Goal: Transaction & Acquisition: Purchase product/service

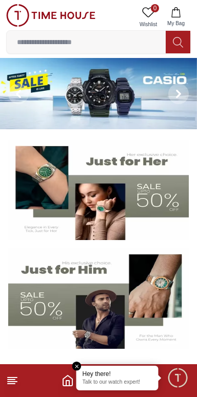
click at [24, 300] on img at bounding box center [98, 298] width 181 height 101
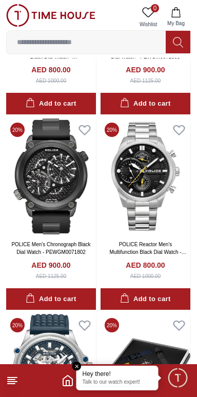
scroll to position [1348, 0]
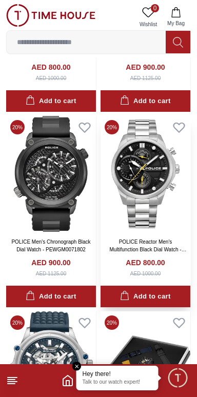
click at [132, 186] on img at bounding box center [146, 174] width 90 height 116
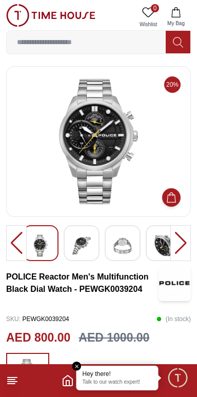
click at [183, 248] on div at bounding box center [180, 243] width 21 height 36
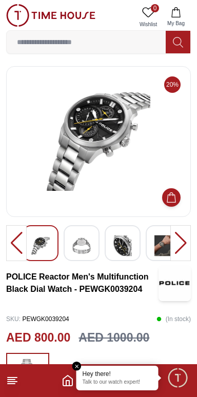
click at [180, 246] on div at bounding box center [180, 243] width 21 height 36
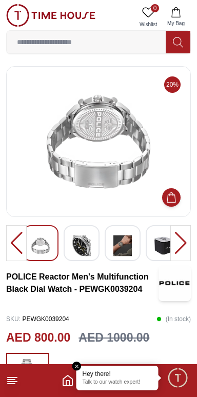
click at [173, 240] on div at bounding box center [180, 243] width 21 height 36
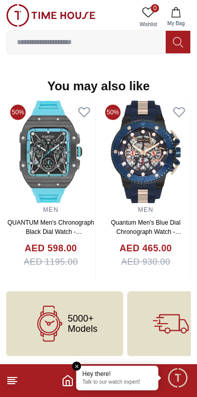
scroll to position [1134, 0]
click at [10, 384] on line at bounding box center [11, 384] width 7 height 0
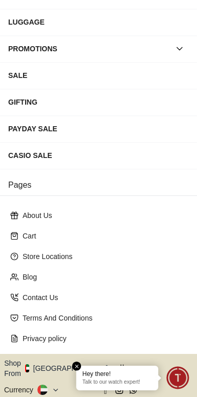
scroll to position [202, 0]
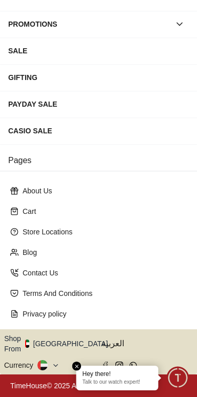
click at [68, 343] on button "Shop From [GEOGRAPHIC_DATA]" at bounding box center [59, 344] width 111 height 21
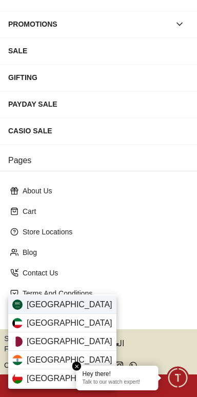
click at [26, 305] on div "[GEOGRAPHIC_DATA]" at bounding box center [62, 305] width 108 height 18
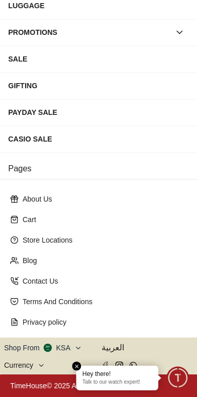
scroll to position [1083, 0]
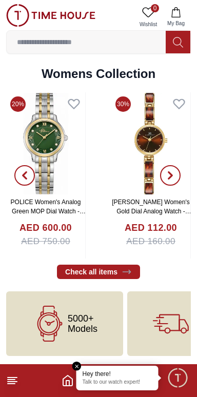
scroll to position [2389, 0]
